Goal: Communication & Community: Participate in discussion

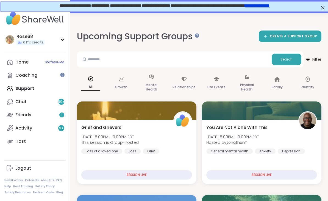
click at [24, 64] on div "Home 3 Scheduled" at bounding box center [21, 62] width 13 height 6
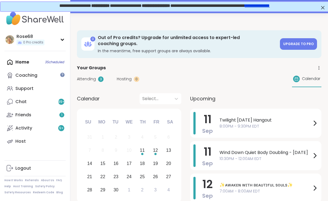
click at [229, 123] on span "8:00PM - 9:30PM EDT" at bounding box center [265, 126] width 92 height 6
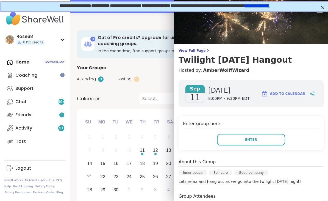
click at [236, 143] on button "Enter" at bounding box center [251, 140] width 68 height 12
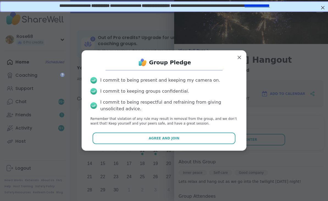
click at [197, 138] on button "Agree and Join" at bounding box center [164, 138] width 143 height 12
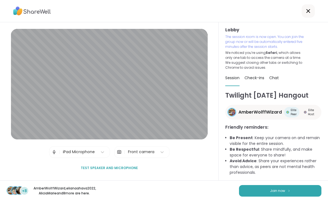
click at [268, 192] on button "Join now" at bounding box center [280, 191] width 82 height 12
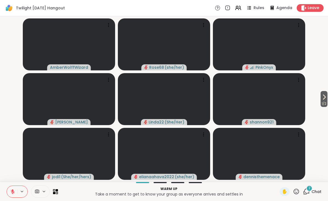
click at [324, 103] on span "1 / 2" at bounding box center [324, 103] width 7 height 7
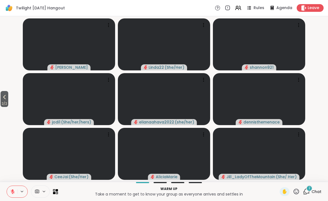
click at [4, 96] on icon at bounding box center [4, 97] width 7 height 7
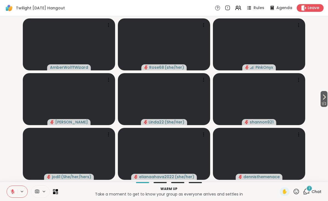
click at [308, 187] on div "2" at bounding box center [309, 188] width 6 height 6
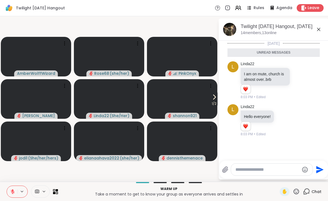
click at [284, 121] on icon at bounding box center [284, 121] width 2 height 1
click at [284, 111] on div "Select Reaction: Heart" at bounding box center [283, 111] width 5 height 5
click at [255, 171] on textarea "Type your message" at bounding box center [267, 169] width 64 height 5
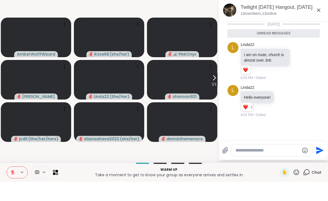
scroll to position [0, 0]
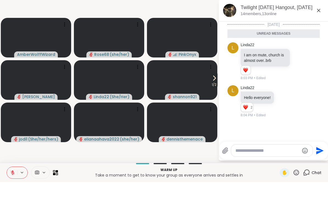
type textarea "*"
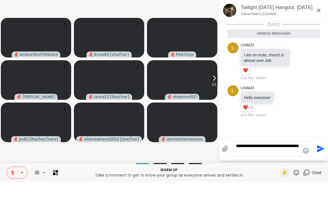
type textarea "**********"
click at [320, 161] on button "Send" at bounding box center [320, 167] width 12 height 12
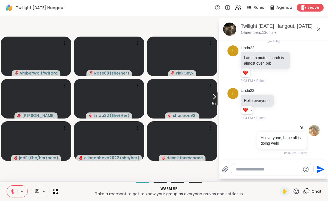
scroll to position [10, 0]
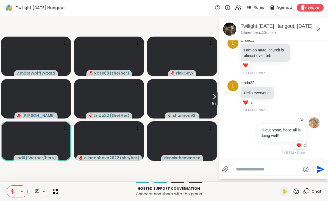
click at [319, 29] on icon at bounding box center [318, 29] width 3 height 3
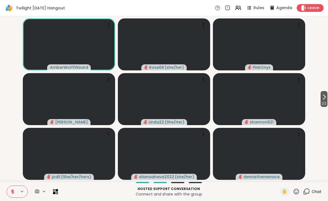
click at [305, 190] on icon at bounding box center [306, 190] width 5 height 5
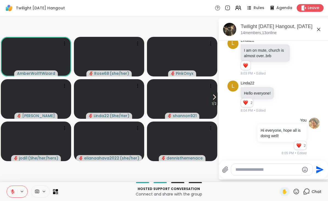
click at [308, 190] on icon at bounding box center [306, 191] width 7 height 7
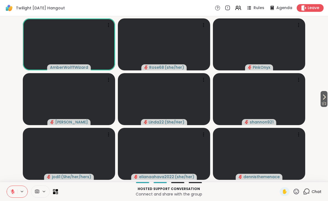
click at [296, 191] on icon at bounding box center [296, 191] width 7 height 7
click at [305, 177] on span "🌟" at bounding box center [304, 177] width 5 height 7
click at [296, 190] on icon at bounding box center [296, 191] width 7 height 7
click at [315, 179] on span "🎉" at bounding box center [316, 177] width 5 height 7
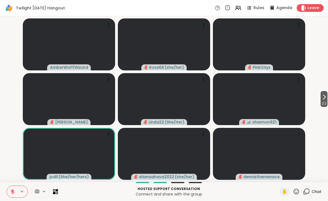
click at [296, 188] on icon at bounding box center [296, 191] width 7 height 7
click at [279, 177] on span "❤️" at bounding box center [279, 177] width 5 height 7
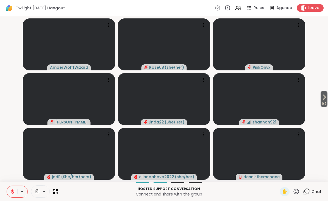
click at [297, 188] on icon at bounding box center [296, 191] width 7 height 7
click at [277, 175] on span "❤️" at bounding box center [279, 177] width 5 height 7
click at [295, 191] on icon at bounding box center [296, 191] width 7 height 7
click at [279, 177] on span "❤️" at bounding box center [279, 177] width 5 height 7
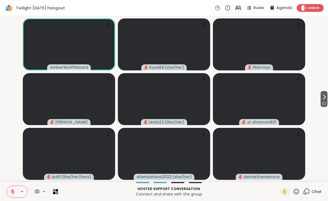
click at [296, 191] on icon at bounding box center [296, 191] width 7 height 7
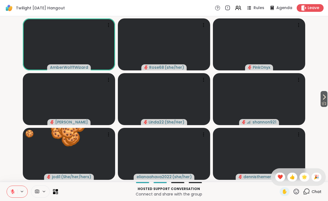
click at [303, 175] on span "🌟" at bounding box center [304, 177] width 5 height 7
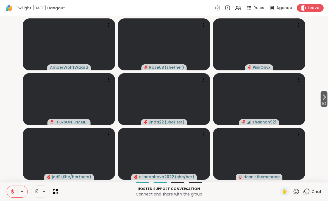
click at [323, 98] on icon at bounding box center [324, 97] width 7 height 7
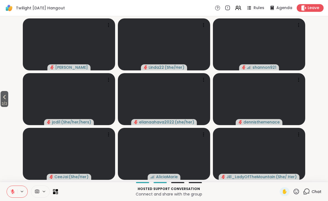
click at [296, 190] on icon at bounding box center [296, 190] width 5 height 5
click at [279, 177] on span "❤️" at bounding box center [279, 177] width 5 height 7
click at [6, 94] on icon at bounding box center [4, 97] width 7 height 7
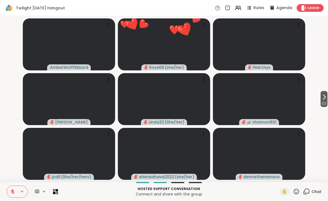
click at [16, 194] on button at bounding box center [12, 192] width 10 height 12
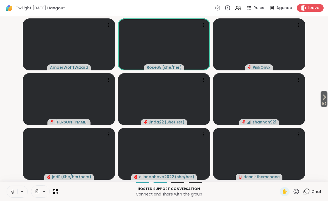
click at [16, 193] on button at bounding box center [12, 192] width 10 height 12
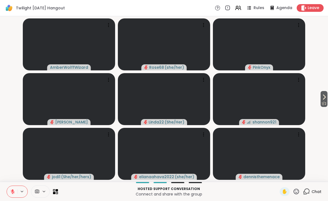
click at [294, 190] on icon at bounding box center [296, 191] width 7 height 7
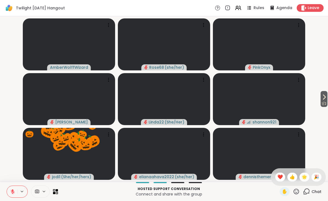
click at [302, 176] on span "🌟" at bounding box center [304, 177] width 5 height 7
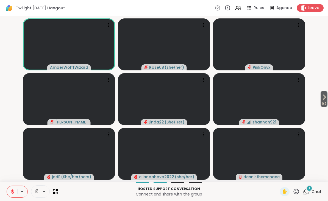
click at [296, 188] on icon at bounding box center [296, 191] width 7 height 7
click at [278, 176] on span "❤️" at bounding box center [279, 177] width 5 height 7
click at [308, 189] on div "1" at bounding box center [309, 188] width 6 height 6
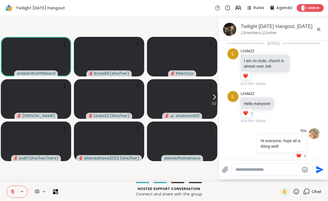
scroll to position [58, 0]
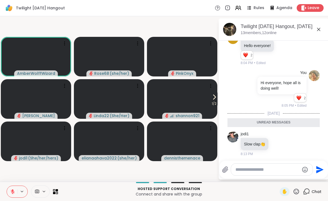
click at [250, 167] on textarea "Type your message" at bounding box center [267, 169] width 64 height 5
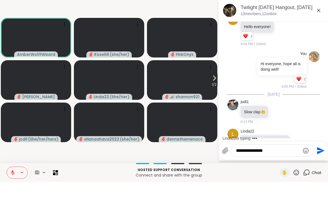
scroll to position [80, 0]
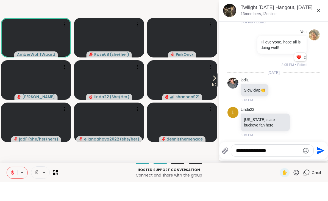
type textarea "**********"
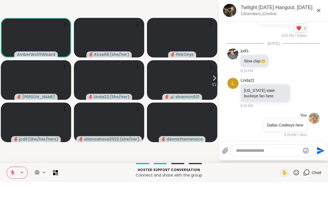
click at [318, 28] on icon at bounding box center [318, 29] width 3 height 3
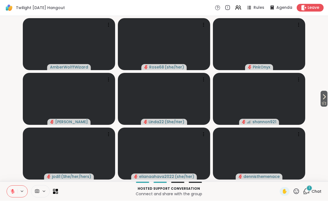
click at [299, 188] on icon at bounding box center [296, 191] width 7 height 7
click at [277, 174] on span "❤️" at bounding box center [279, 177] width 5 height 7
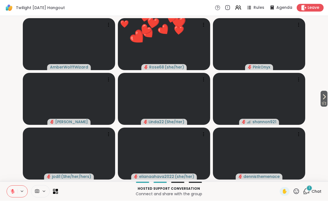
click at [321, 96] on icon at bounding box center [324, 97] width 7 height 7
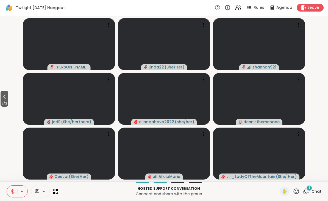
click at [8, 97] on icon at bounding box center [4, 97] width 7 height 7
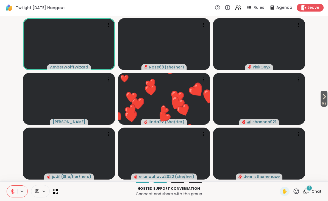
click at [297, 192] on icon at bounding box center [296, 191] width 7 height 7
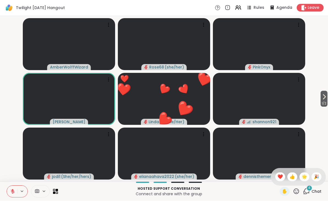
click at [305, 175] on span "🌟" at bounding box center [304, 177] width 5 height 7
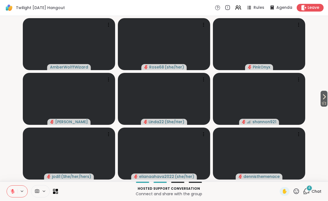
click at [297, 191] on icon at bounding box center [296, 191] width 7 height 7
click at [278, 176] on span "❤️" at bounding box center [279, 177] width 5 height 7
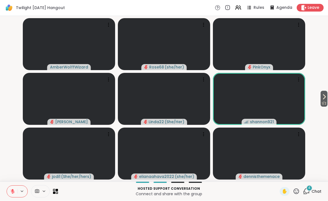
click at [299, 192] on icon at bounding box center [296, 190] width 5 height 5
click at [302, 175] on span "🌟" at bounding box center [304, 177] width 5 height 7
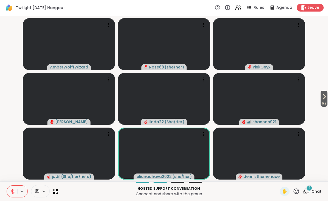
click at [299, 188] on icon at bounding box center [296, 191] width 7 height 7
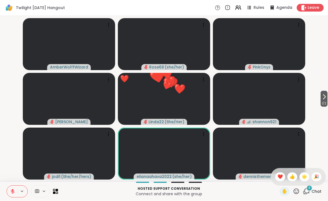
click at [277, 176] on span "❤️" at bounding box center [279, 177] width 5 height 7
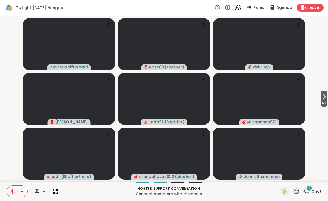
click at [299, 188] on icon at bounding box center [296, 191] width 7 height 7
click at [277, 172] on div "❤️" at bounding box center [280, 176] width 10 height 9
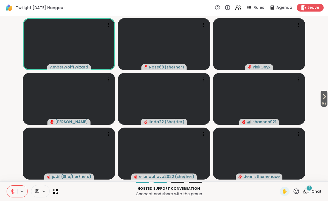
click at [298, 189] on icon at bounding box center [296, 190] width 5 height 5
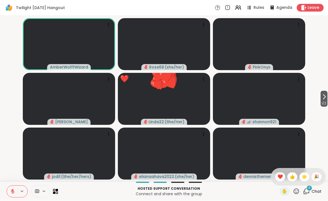
click at [291, 177] on span "👍" at bounding box center [291, 177] width 5 height 7
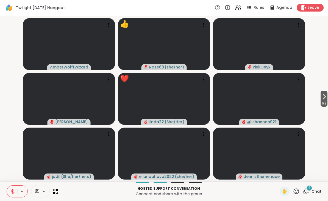
click at [16, 196] on button at bounding box center [12, 192] width 10 height 12
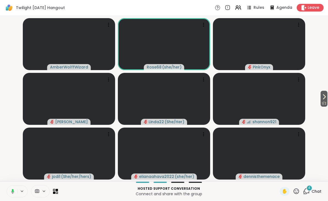
click at [297, 188] on icon at bounding box center [296, 191] width 7 height 7
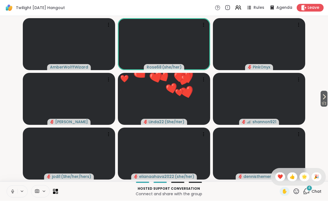
click at [277, 174] on span "❤️" at bounding box center [279, 177] width 5 height 7
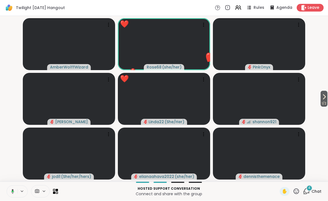
click at [19, 190] on button at bounding box center [22, 191] width 10 height 5
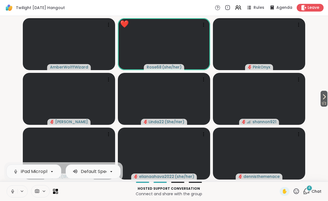
click at [12, 191] on icon at bounding box center [12, 192] width 3 height 2
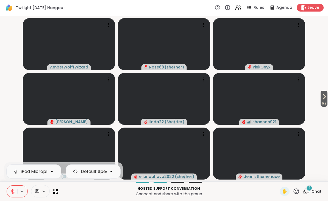
click at [9, 134] on video-player-container "1 / 2 AmberWolffWizard Rose68 ( she/her ) PinkOnyx Adrienne_QueenOfTheDawn Lind…" at bounding box center [163, 98] width 321 height 161
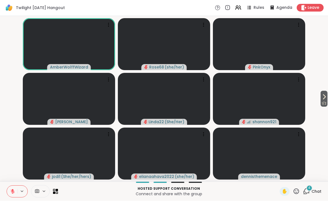
click at [298, 188] on icon at bounding box center [296, 191] width 7 height 7
click at [280, 176] on span "❤️" at bounding box center [279, 177] width 5 height 7
click at [296, 188] on icon at bounding box center [296, 191] width 7 height 7
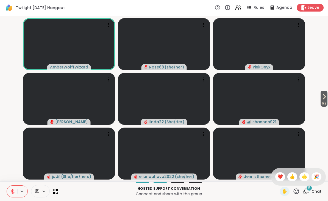
click at [277, 174] on span "❤️" at bounding box center [279, 177] width 5 height 7
click at [16, 191] on button at bounding box center [12, 192] width 10 height 12
